Goal: Information Seeking & Learning: Learn about a topic

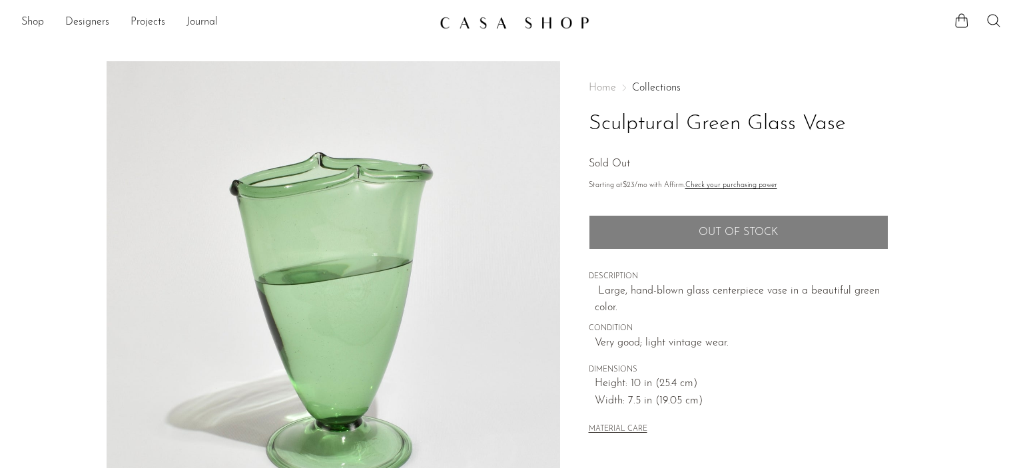
click at [466, 21] on img at bounding box center [515, 22] width 150 height 13
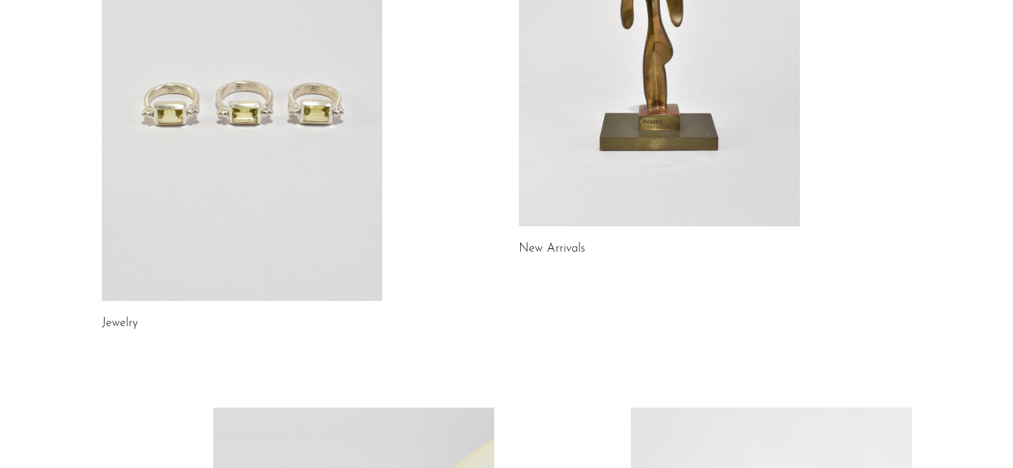
scroll to position [253, 0]
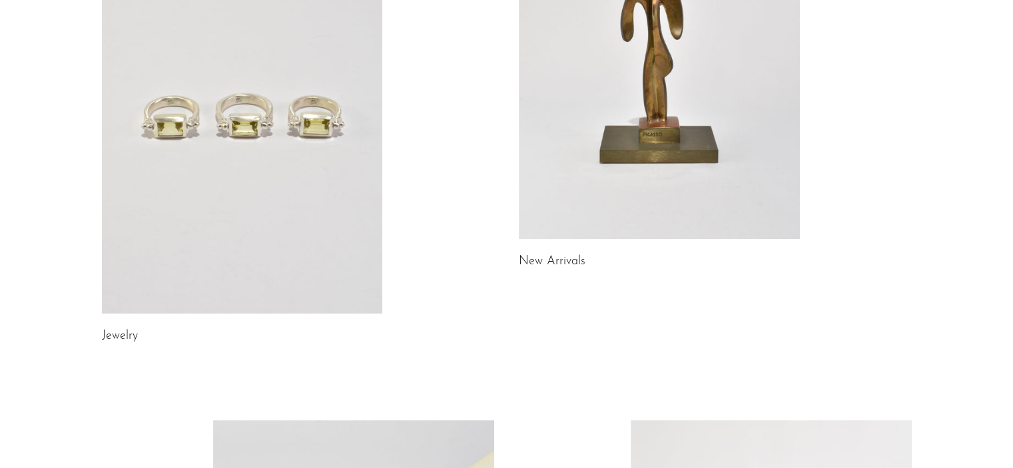
click at [767, 85] on link at bounding box center [659, 42] width 281 height 394
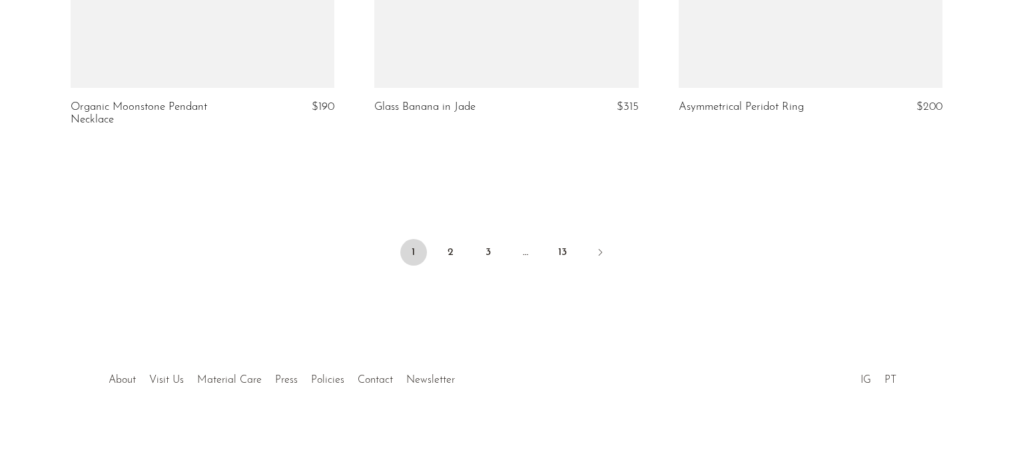
scroll to position [5130, 0]
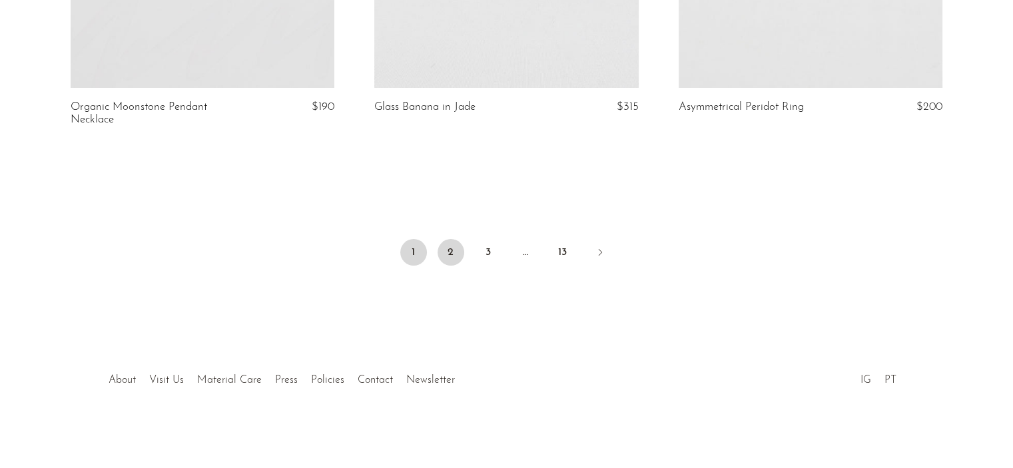
click at [449, 246] on link "2" at bounding box center [451, 252] width 27 height 27
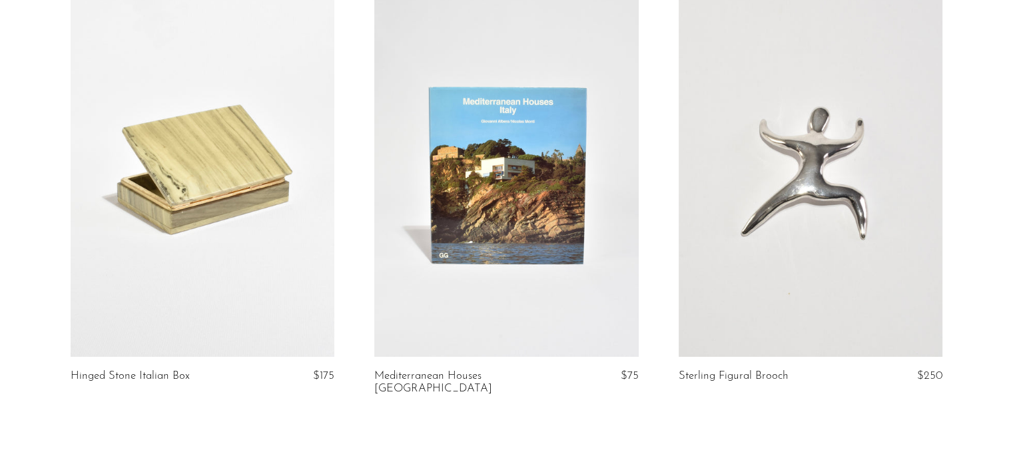
scroll to position [5118, 0]
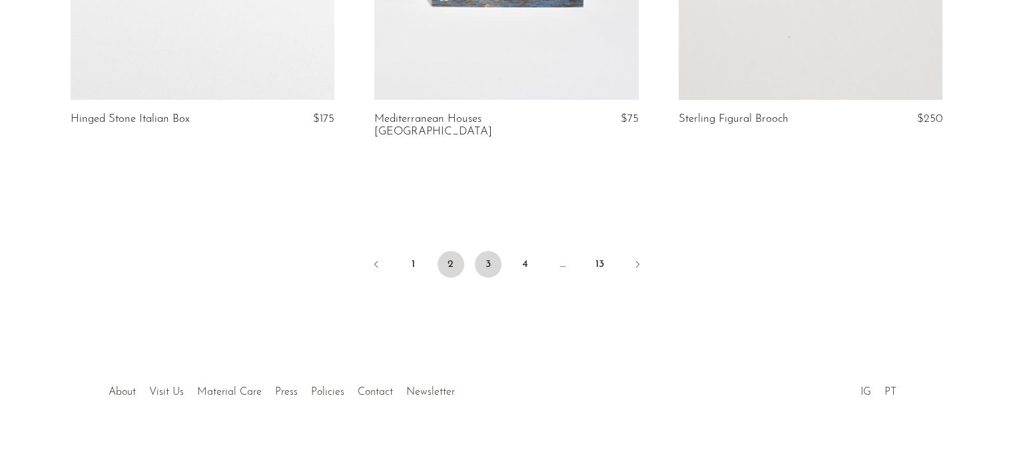
click at [490, 251] on link "3" at bounding box center [488, 264] width 27 height 27
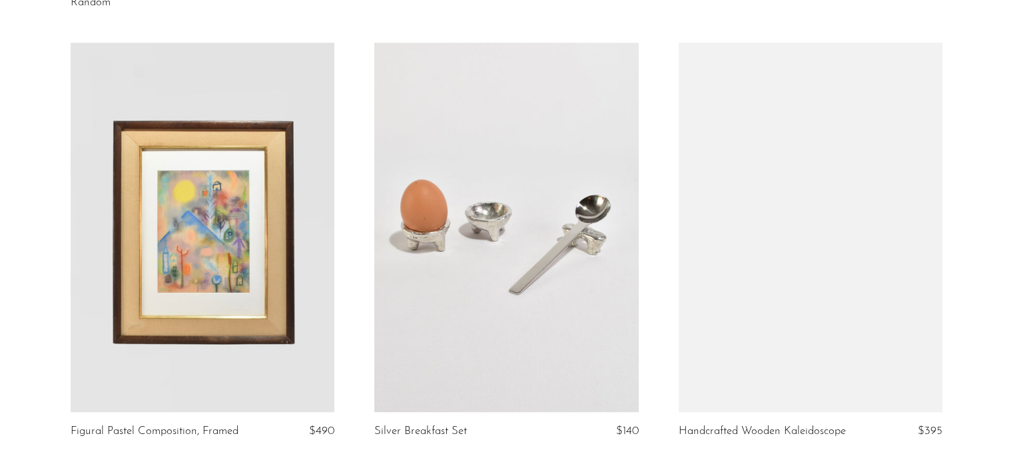
scroll to position [1383, 0]
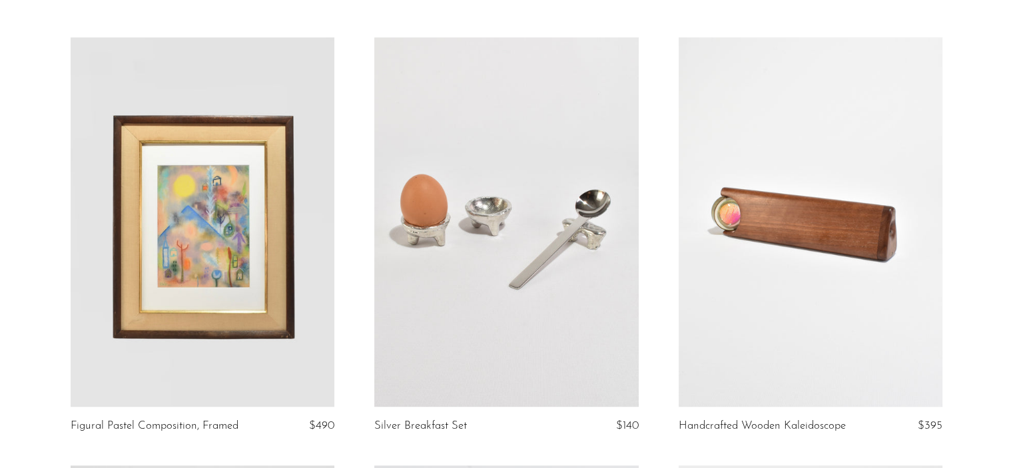
click at [266, 296] on link at bounding box center [203, 222] width 264 height 370
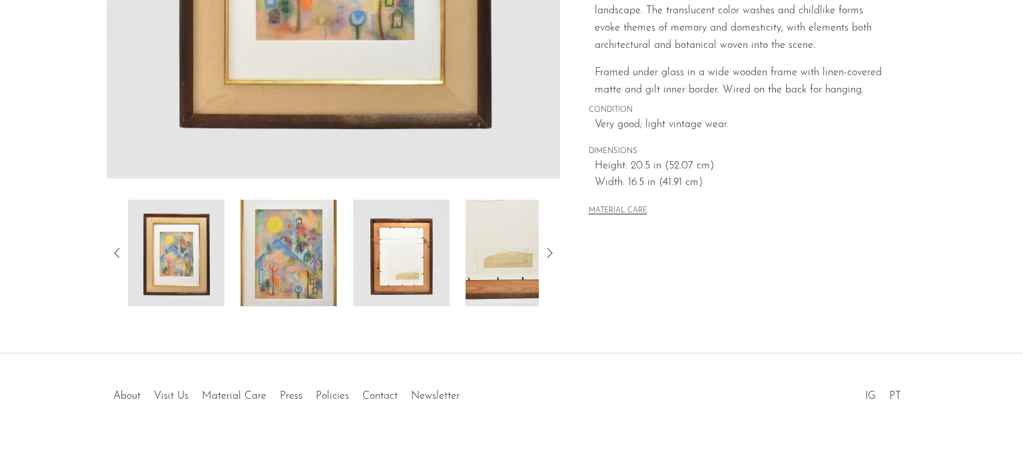
scroll to position [383, 0]
click at [288, 290] on img at bounding box center [289, 252] width 97 height 107
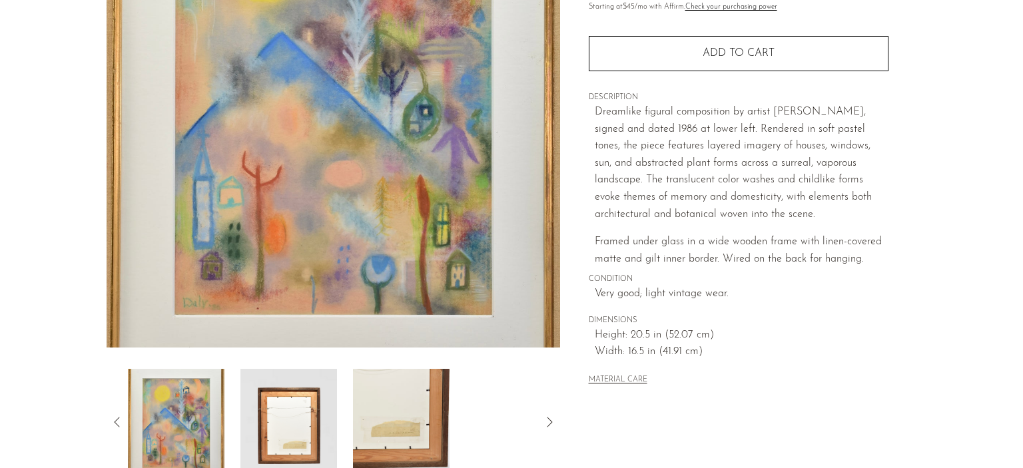
scroll to position [213, 0]
click at [175, 421] on img at bounding box center [176, 422] width 97 height 107
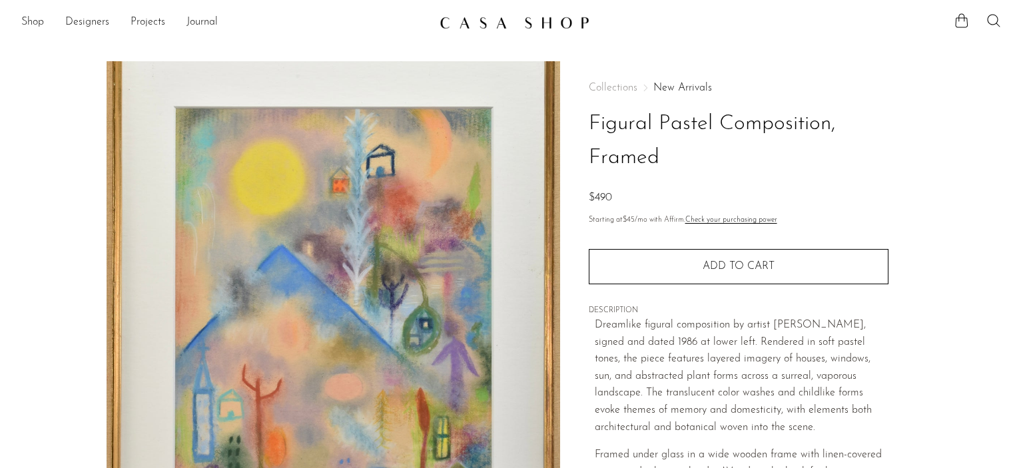
scroll to position [373, 0]
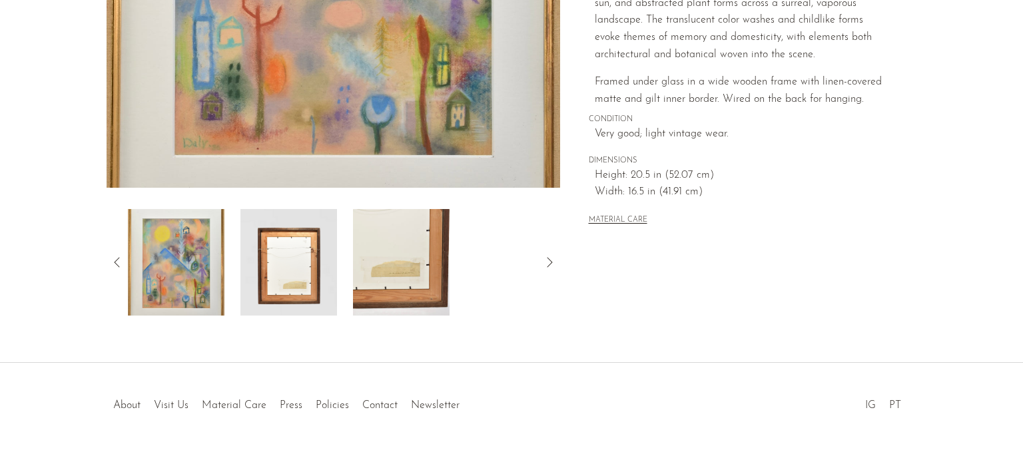
click at [166, 217] on img at bounding box center [176, 262] width 97 height 107
click at [119, 267] on icon at bounding box center [116, 262] width 5 height 10
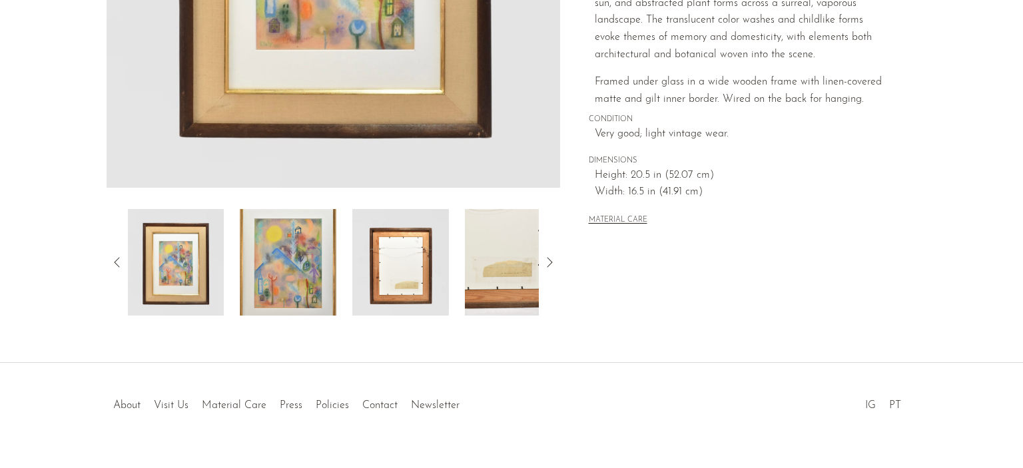
click at [163, 274] on img at bounding box center [175, 262] width 97 height 107
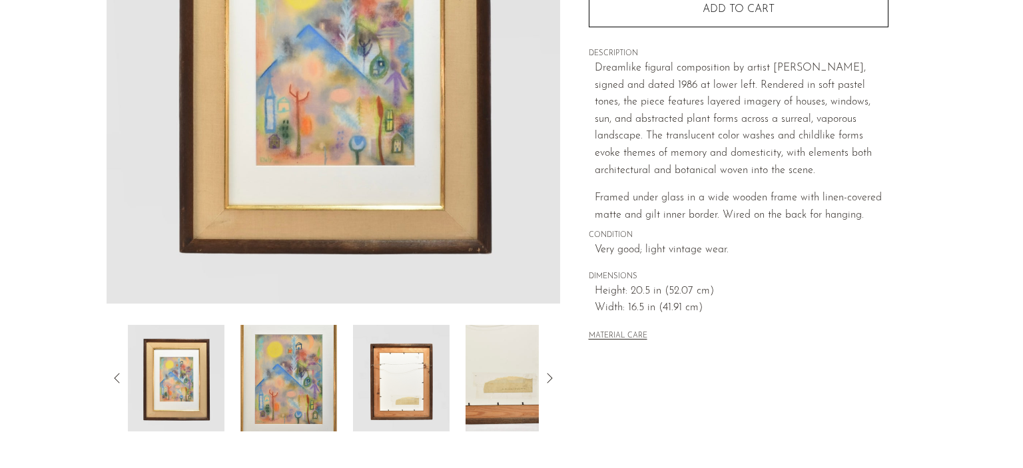
scroll to position [255, 0]
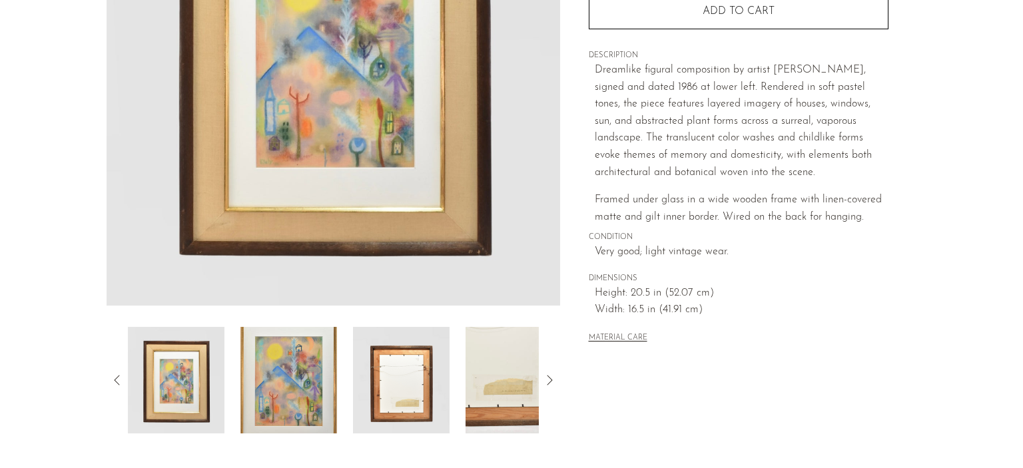
click at [306, 406] on img at bounding box center [289, 380] width 97 height 107
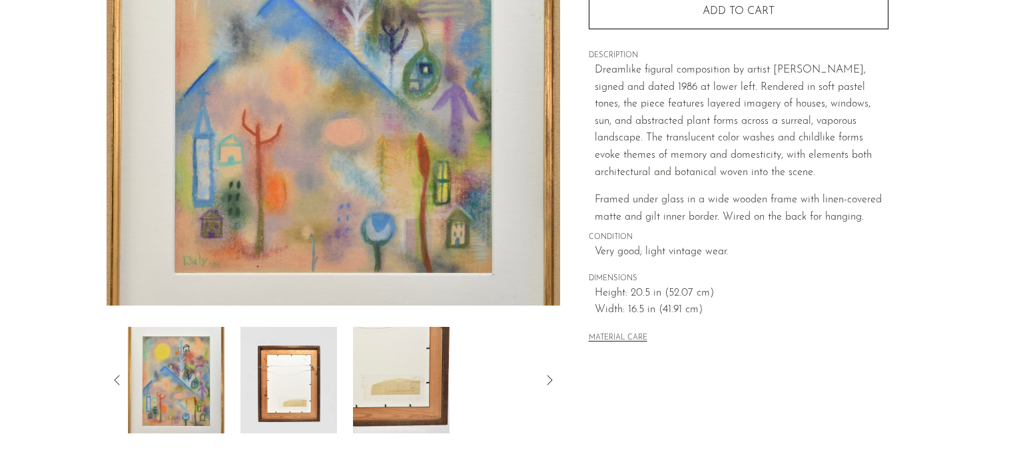
click at [187, 365] on img at bounding box center [176, 380] width 97 height 107
click at [117, 374] on icon at bounding box center [117, 380] width 16 height 16
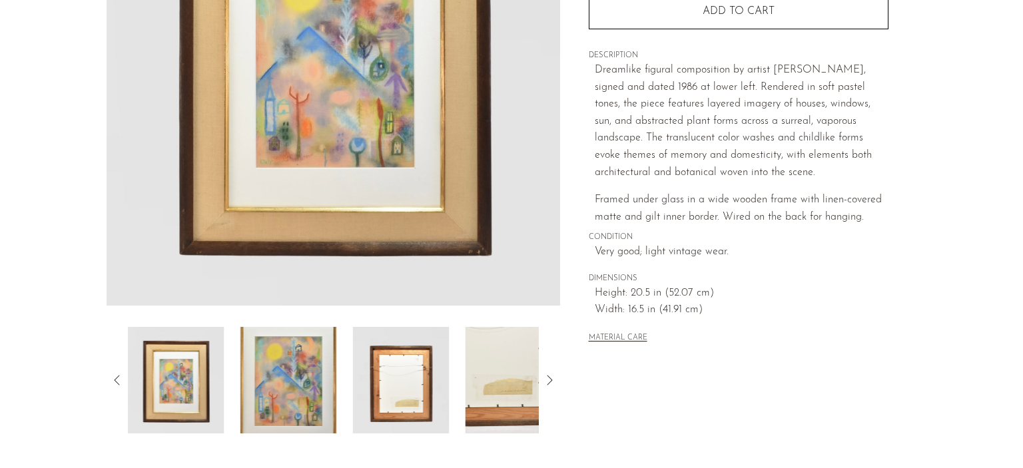
click at [179, 388] on img at bounding box center [176, 380] width 97 height 107
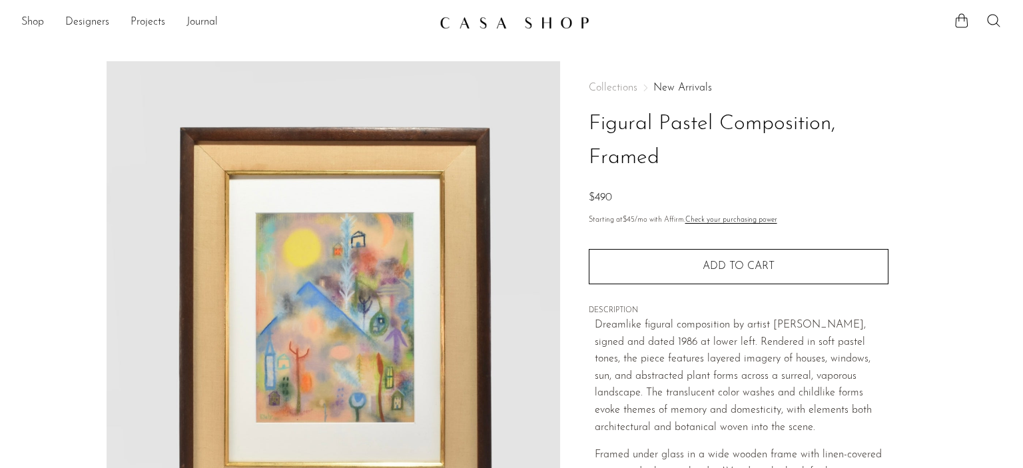
scroll to position [125, 0]
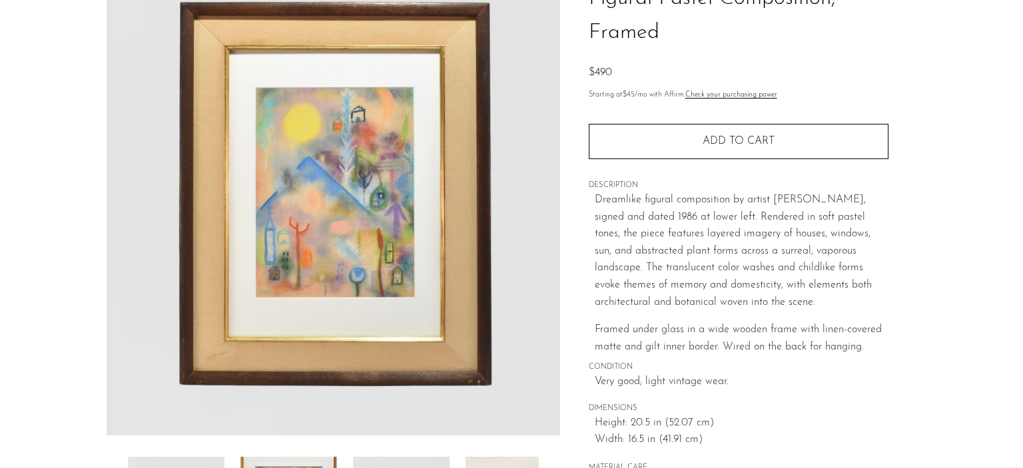
click at [881, 192] on p "Dreamlike figural composition by artist Daly, signed and dated 1986 at lower le…" at bounding box center [742, 251] width 294 height 119
